Goal: Transaction & Acquisition: Subscribe to service/newsletter

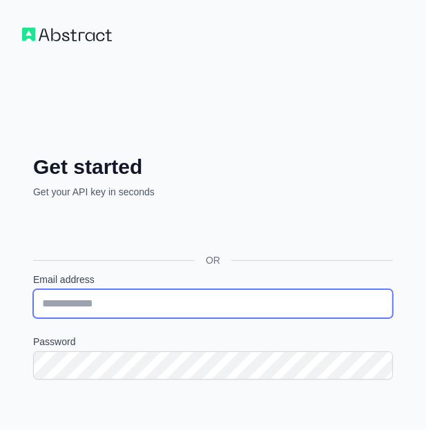
click at [63, 294] on input "Email address" at bounding box center [213, 303] width 360 height 29
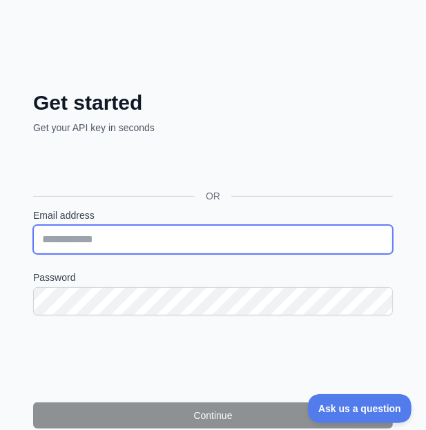
scroll to position [63, 0]
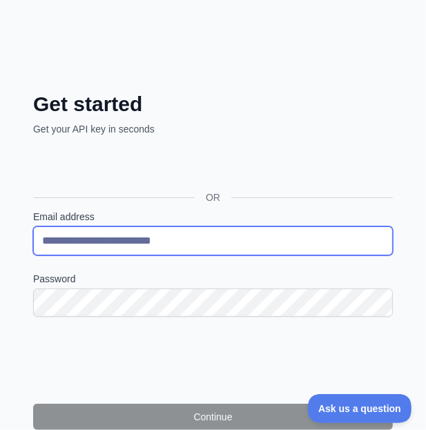
type input "**********"
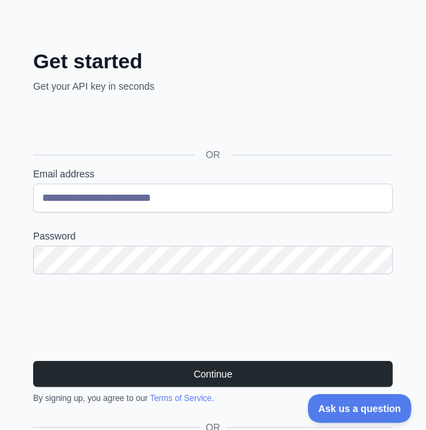
scroll to position [140, 0]
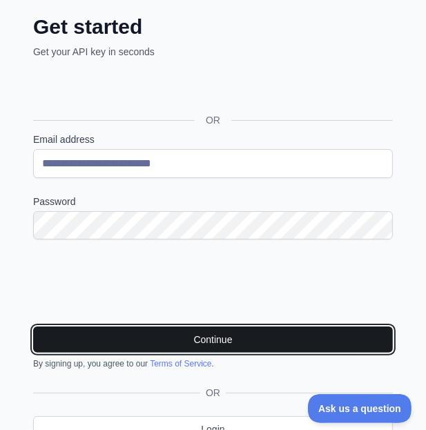
click at [117, 341] on button "Continue" at bounding box center [213, 340] width 360 height 26
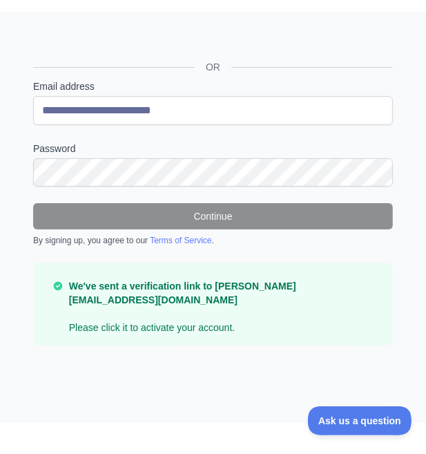
scroll to position [207, 0]
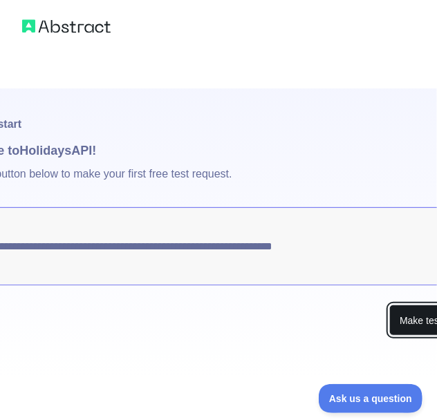
click at [403, 318] on button "Make test request" at bounding box center [437, 320] width 97 height 31
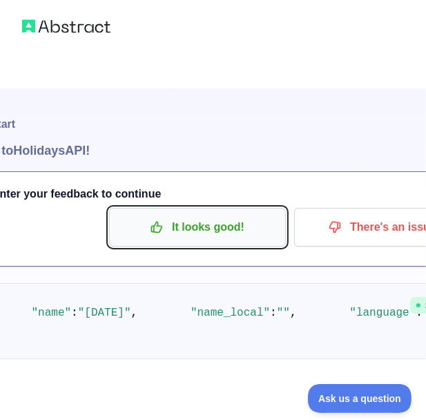
click at [198, 234] on p "It looks good!" at bounding box center [197, 227] width 156 height 23
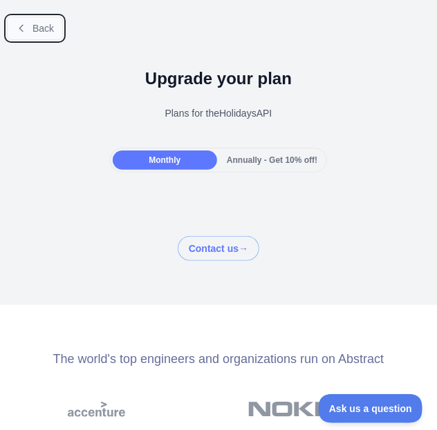
click at [27, 24] on button "Back" at bounding box center [35, 28] width 56 height 23
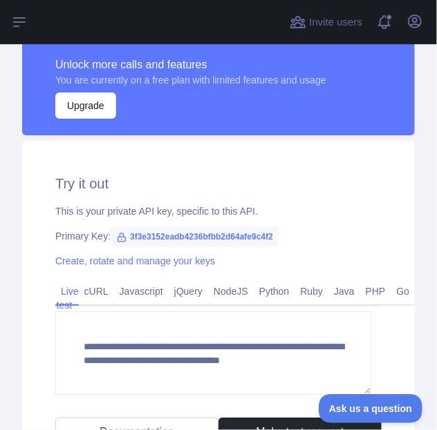
scroll to position [389, 0]
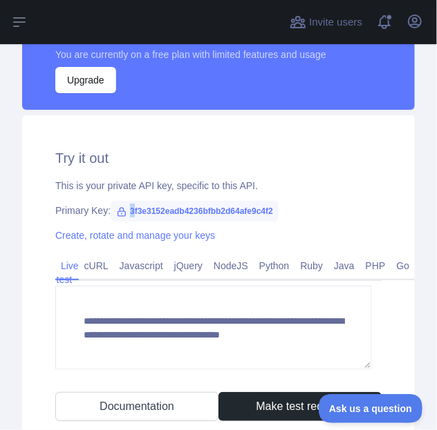
click at [129, 211] on span "3f3e3152eadb4236bfbb2d64afe9c4f2" at bounding box center [195, 211] width 168 height 21
click at [126, 211] on span "3f3e3152eadb4236bfbb2d64afe9c4f2" at bounding box center [195, 211] width 168 height 21
drag, startPoint x: 126, startPoint y: 211, endPoint x: 289, endPoint y: 199, distance: 163.5
click at [289, 199] on div "**********" at bounding box center [218, 284] width 392 height 339
copy span "3f3e3152eadb4236bfbb2d64afe9c4f2"
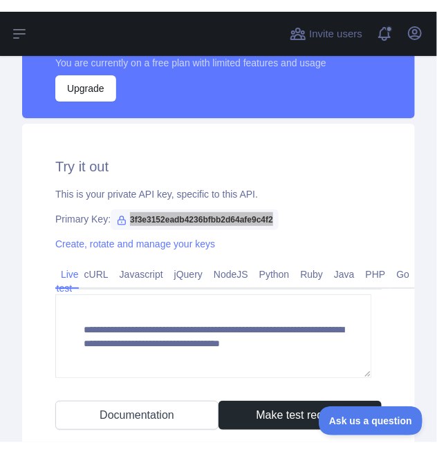
scroll to position [394, 0]
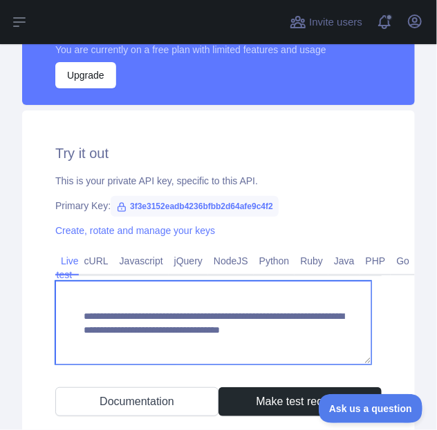
drag, startPoint x: 78, startPoint y: 318, endPoint x: 298, endPoint y: 346, distance: 221.4
click at [298, 346] on textarea "**********" at bounding box center [213, 323] width 316 height 84
